Goal: Task Accomplishment & Management: Manage account settings

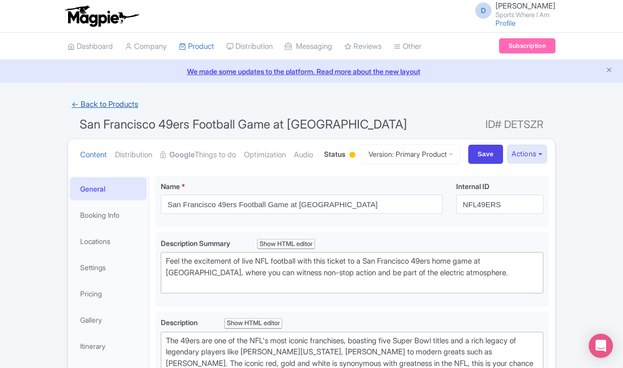
click at [118, 106] on link "← Back to Products" at bounding box center [105, 105] width 75 height 20
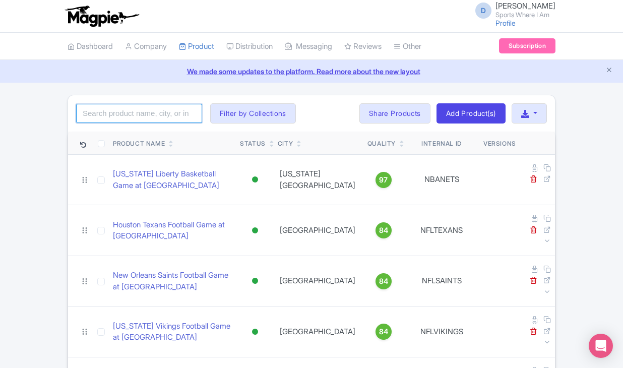
click at [124, 111] on input "search" at bounding box center [139, 113] width 126 height 19
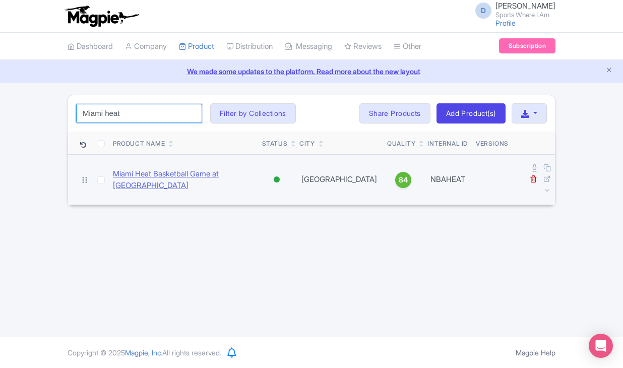
type input "Miami heat"
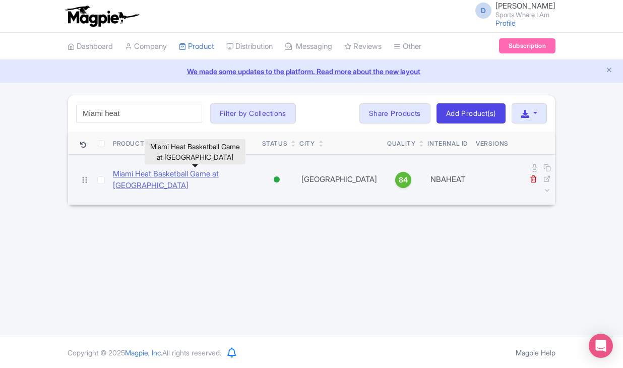
click at [151, 173] on link "Miami Heat Basketball Game at [GEOGRAPHIC_DATA]" at bounding box center [183, 179] width 141 height 23
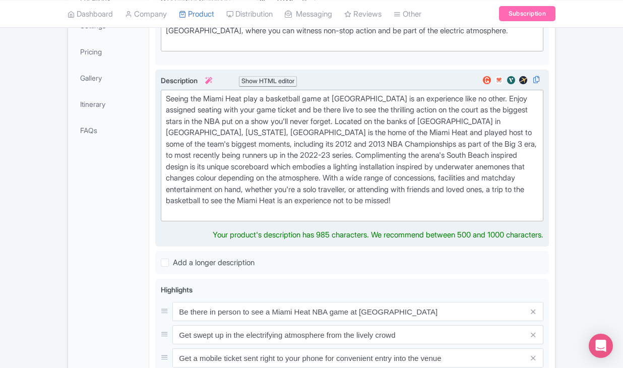
scroll to position [234, 0]
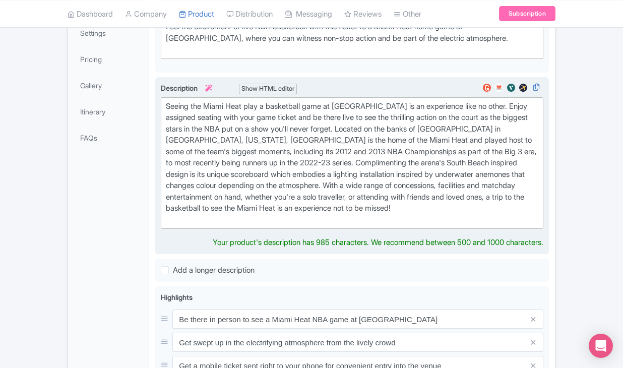
click at [303, 215] on div "Seeing the Miami Heat play a basketball game at Kaseya Center is an experience …" at bounding box center [352, 163] width 372 height 125
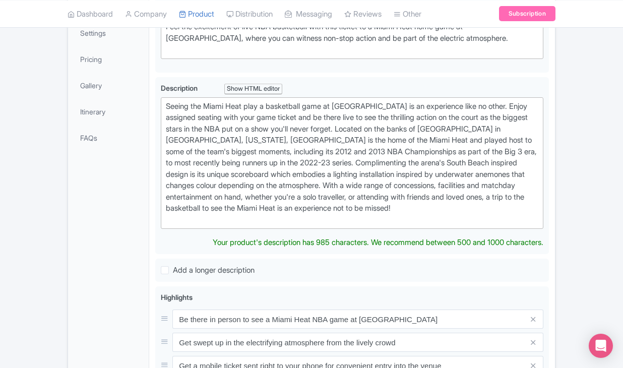
type trix-editor "<div>Seeing the Miami Heat play a basketball game at Kaseya Center is an experi…"
